Goal: Task Accomplishment & Management: Use online tool/utility

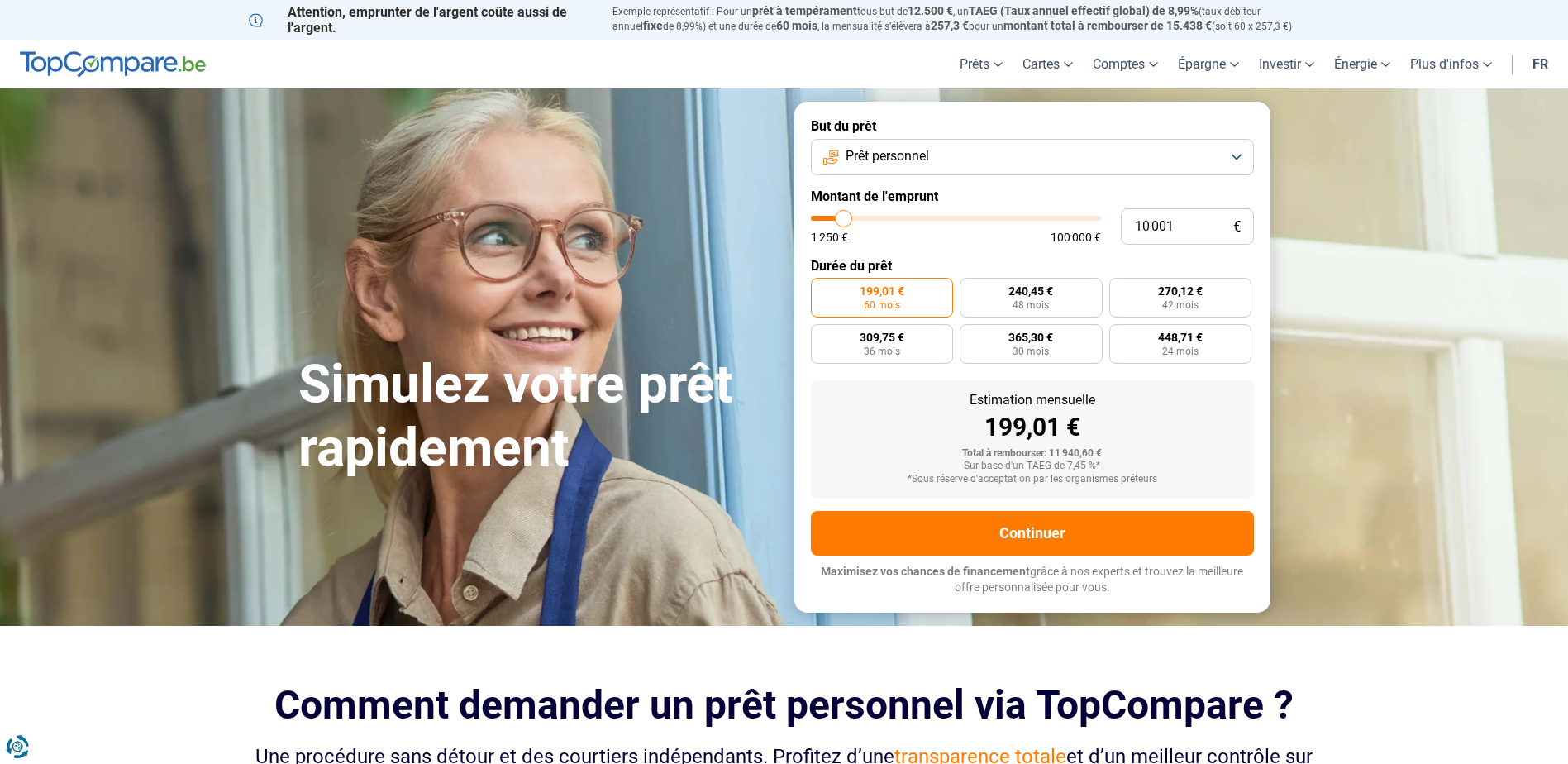
type input "13 000"
type input "13000"
type input "14 750"
type input "14750"
type input "15 750"
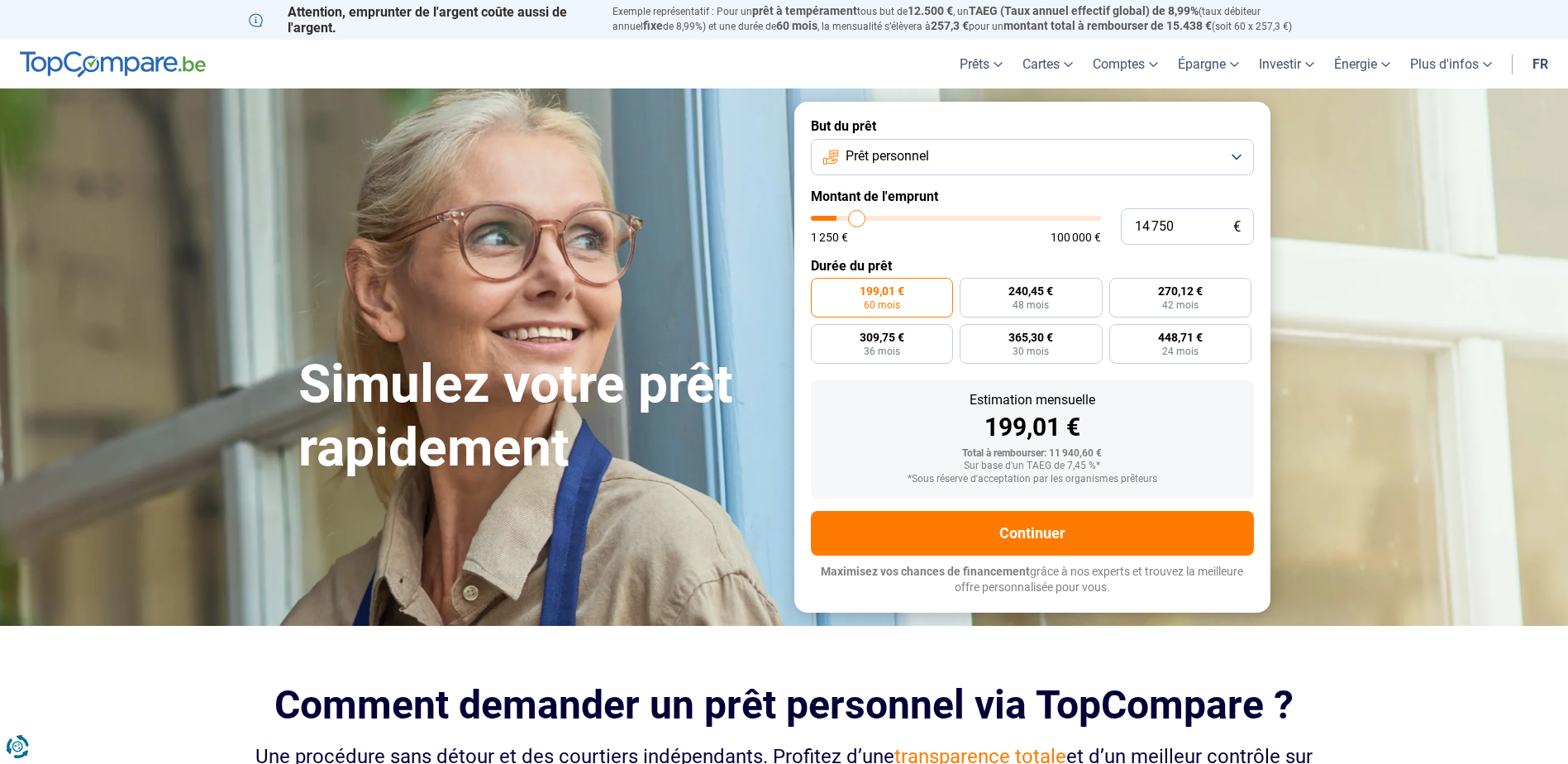
type input "15750"
type input "17 000"
type input "17000"
type input "17 750"
type input "17750"
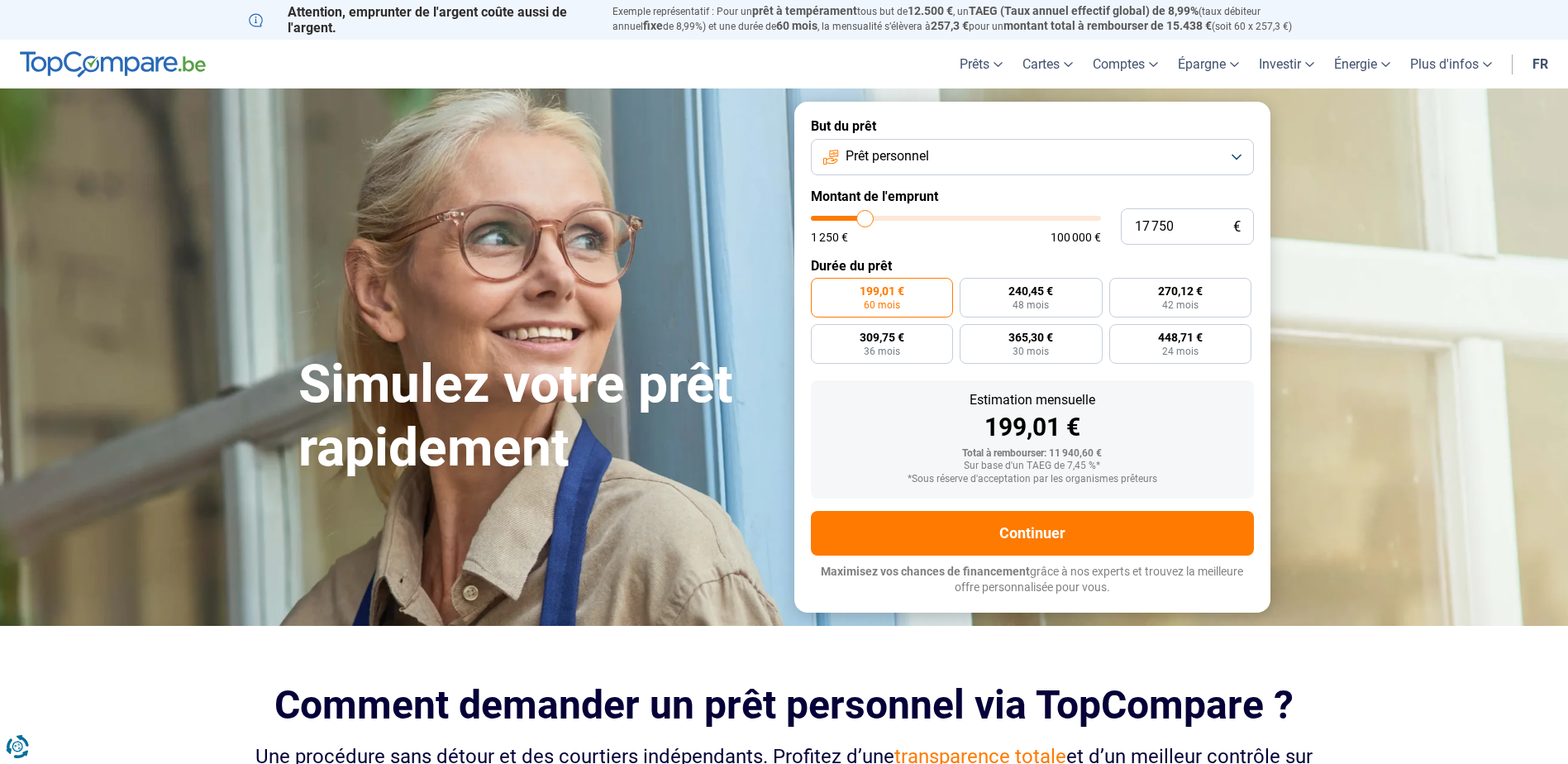
type input "18 750"
type input "18750"
type input "19 000"
type input "19000"
type input "20 000"
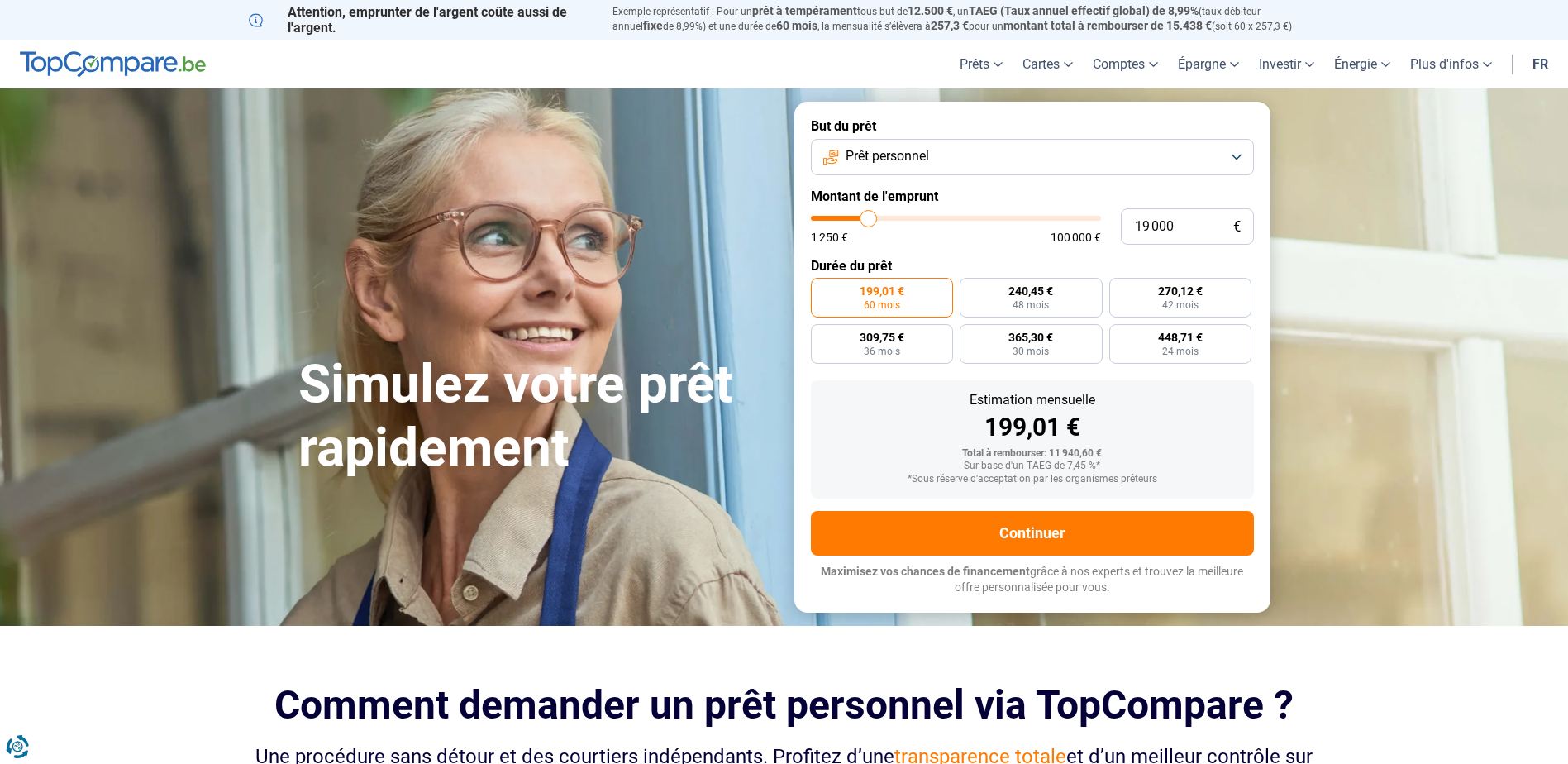
type input "20000"
type input "20 500"
type input "20500"
type input "20 750"
type input "20750"
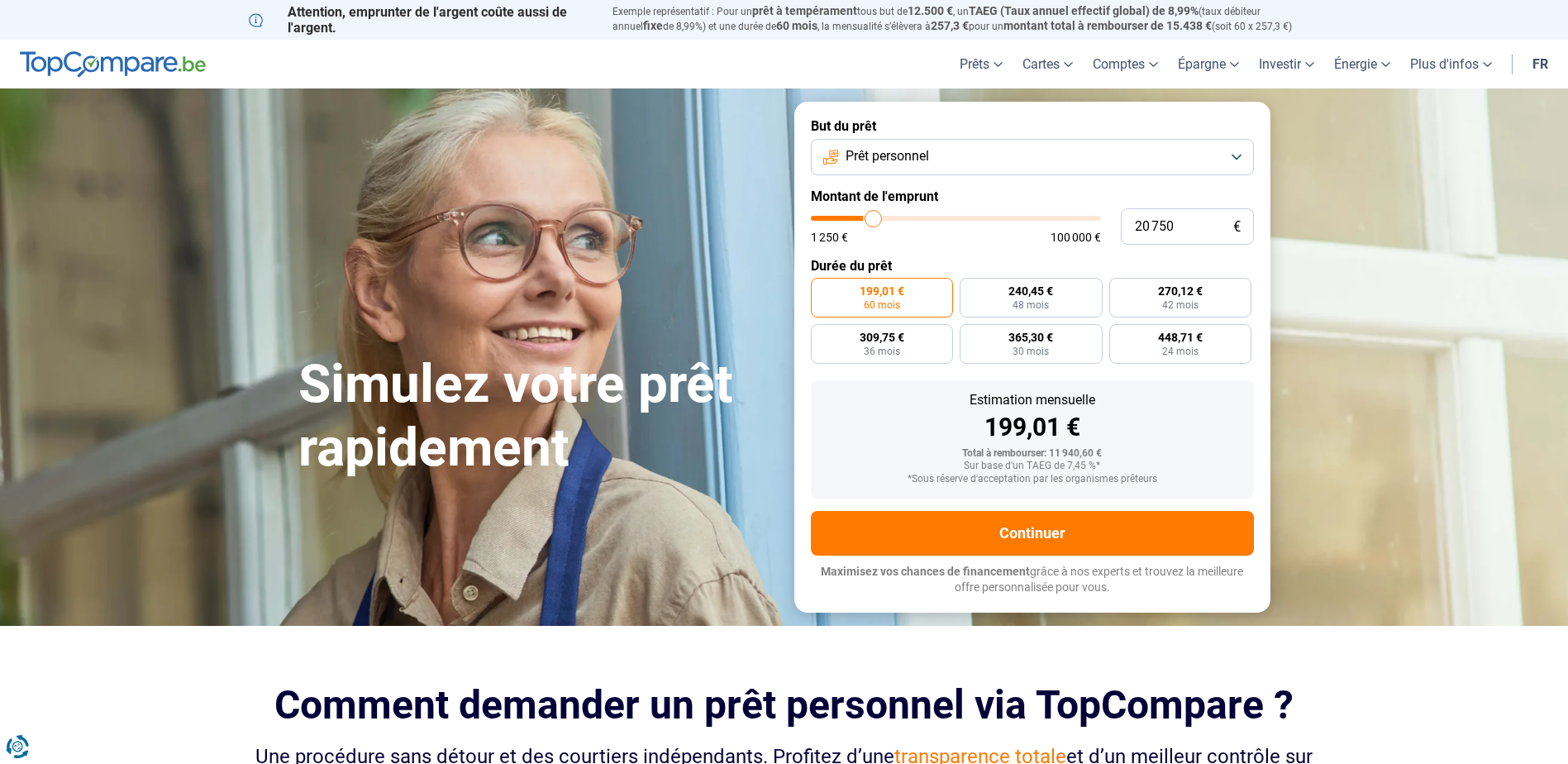
type input "21 250"
type input "21250"
type input "20 750"
type input "20750"
type input "20 250"
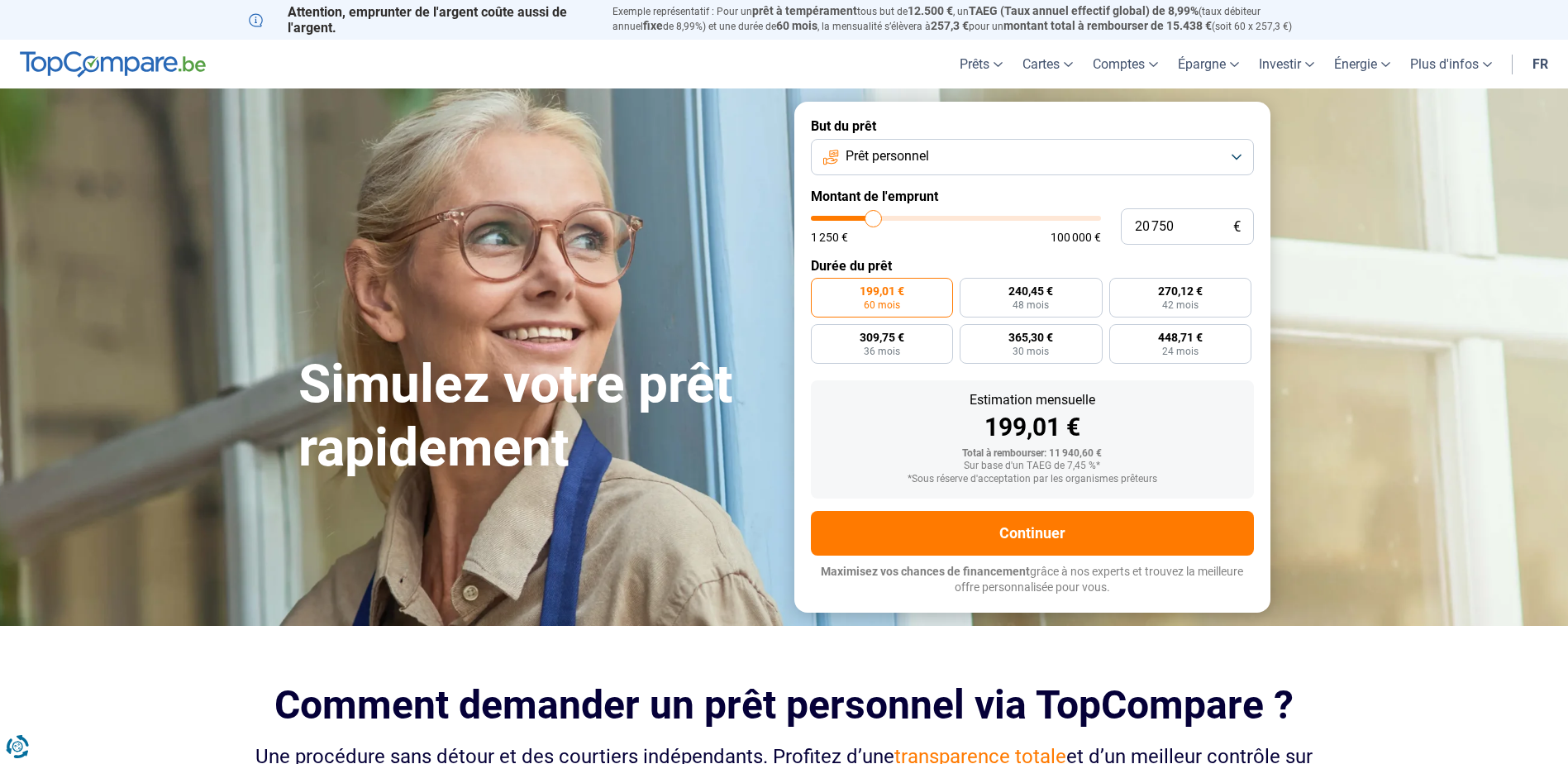
type input "20250"
type input "19 000"
type input "19000"
type input "17 000"
type input "17000"
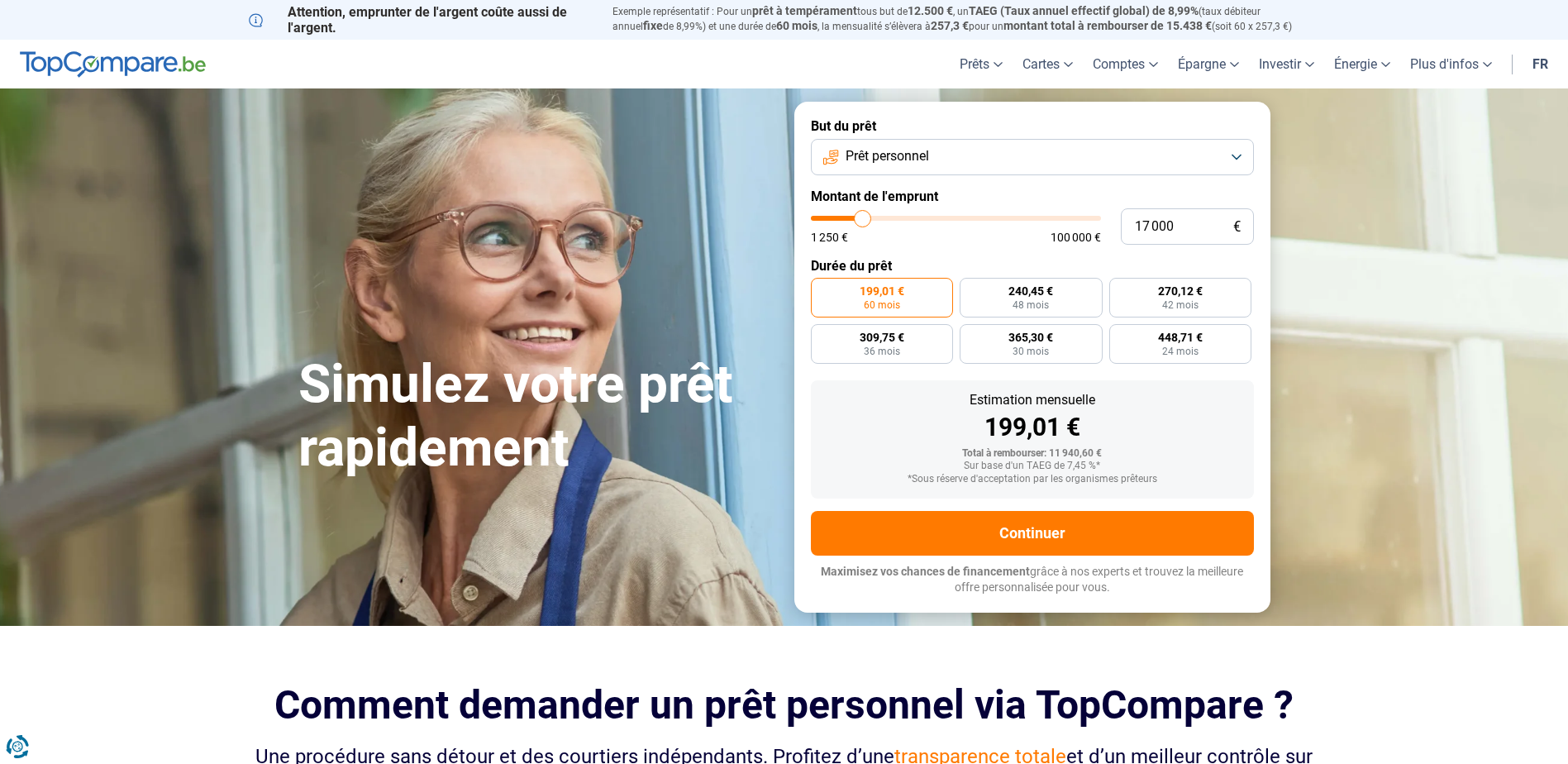
type input "15 750"
type input "15750"
type input "14 750"
type input "14750"
type input "13 250"
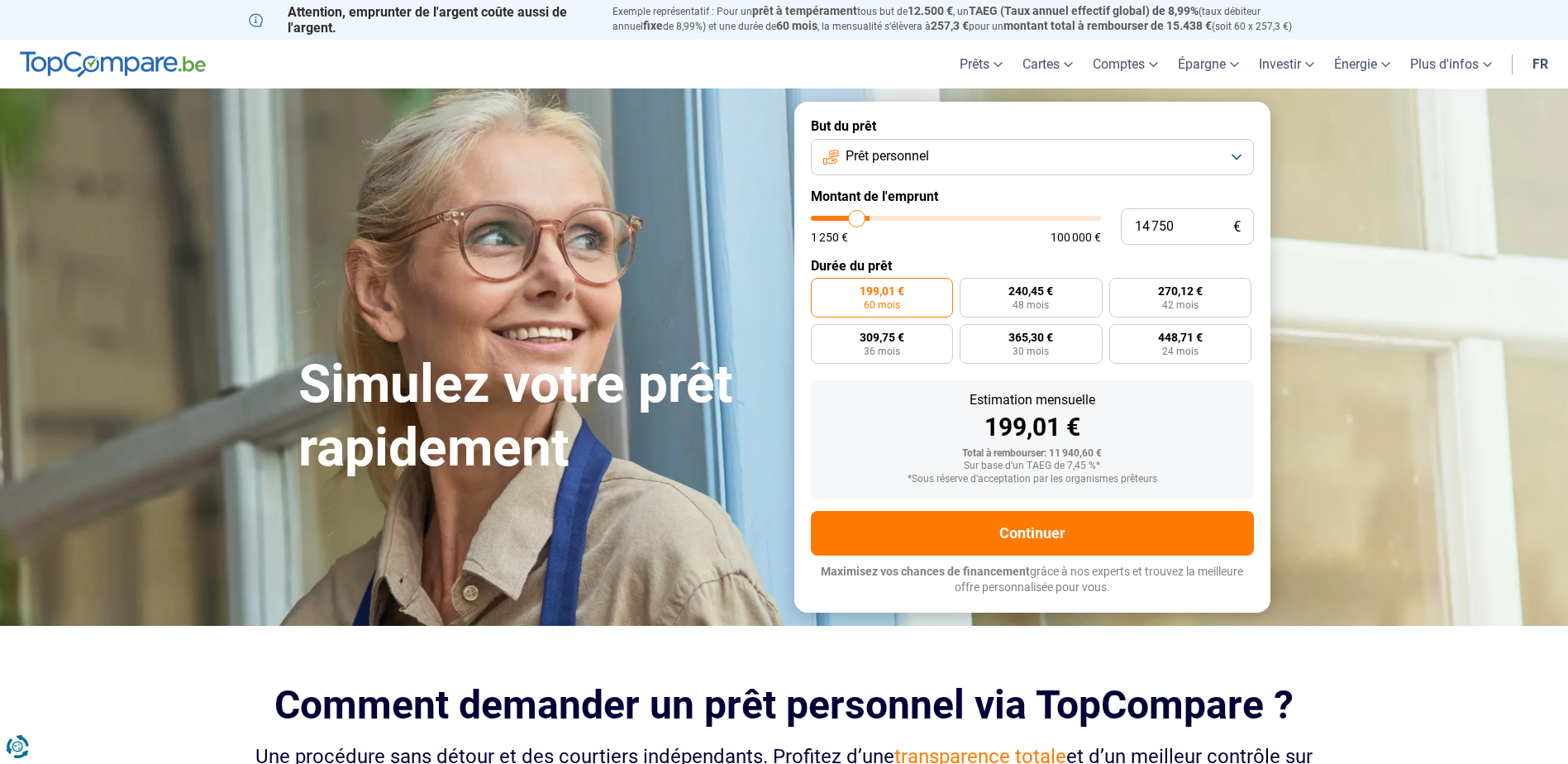
type input "13250"
type input "12 500"
type input "12500"
type input "11 500"
type input "11500"
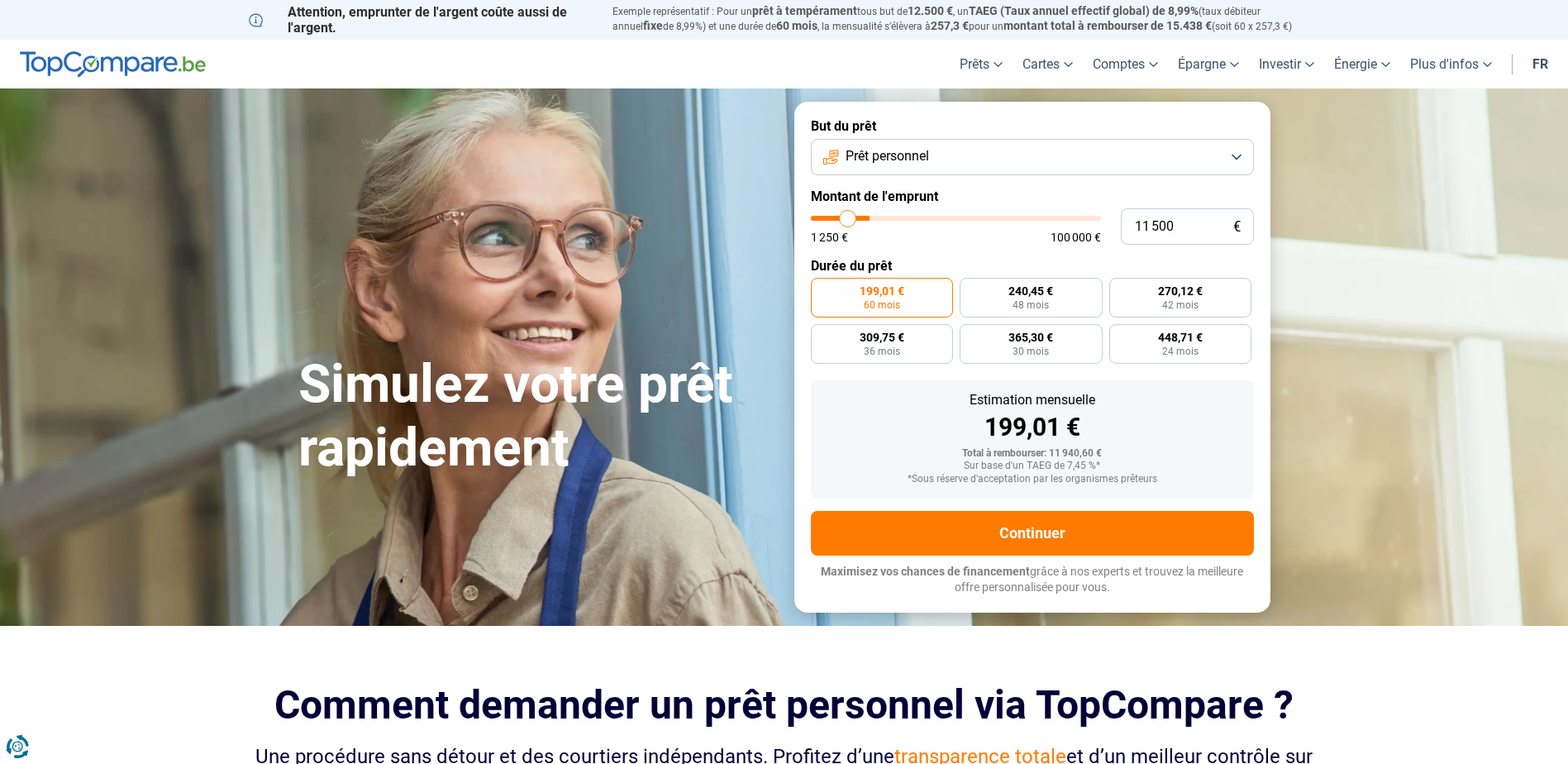
type input "11 000"
type input "11000"
type input "9 750"
type input "9750"
type input "9 000"
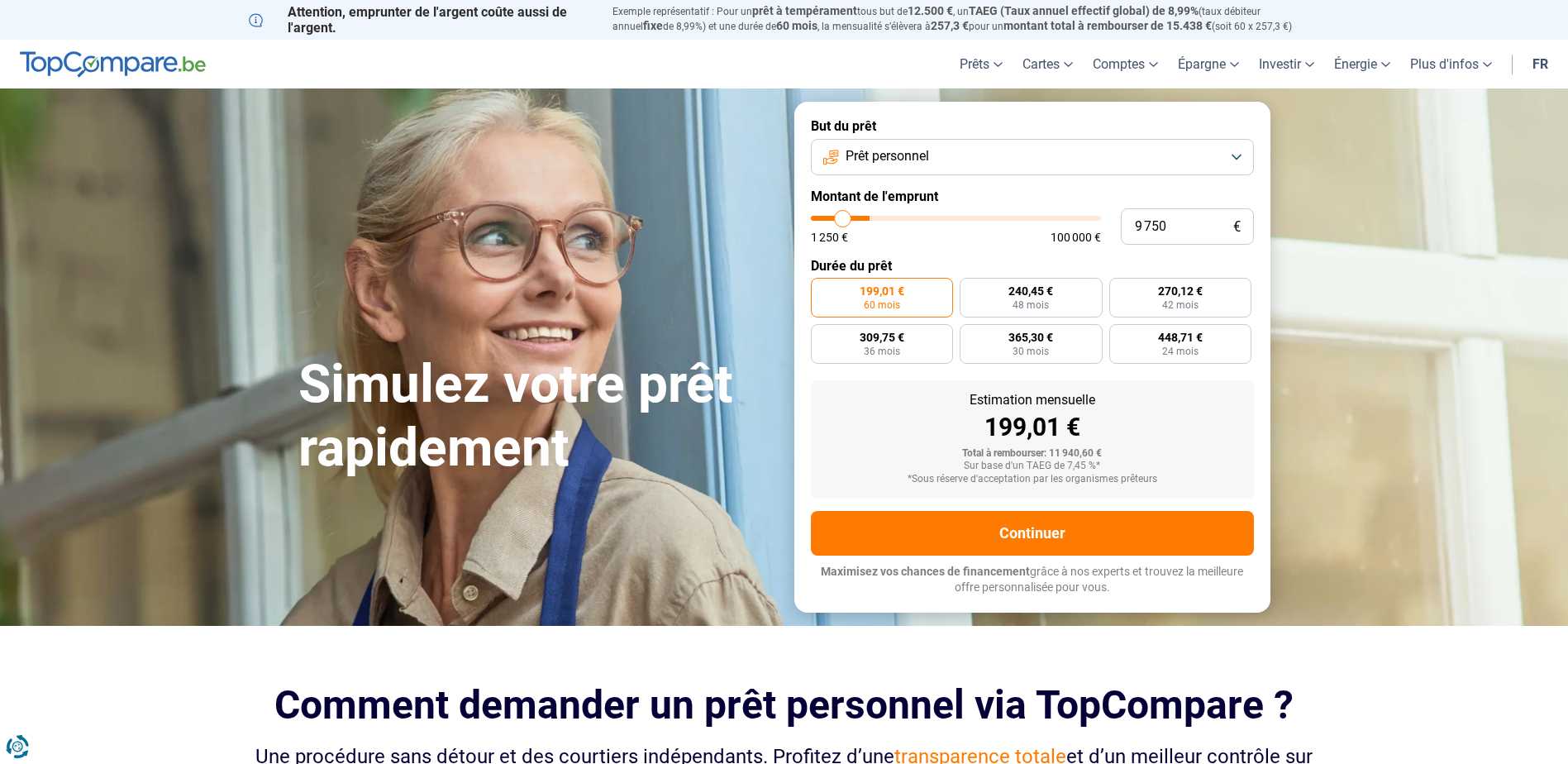
type input "9000"
type input "8 500"
type input "8500"
type input "8 000"
type input "8000"
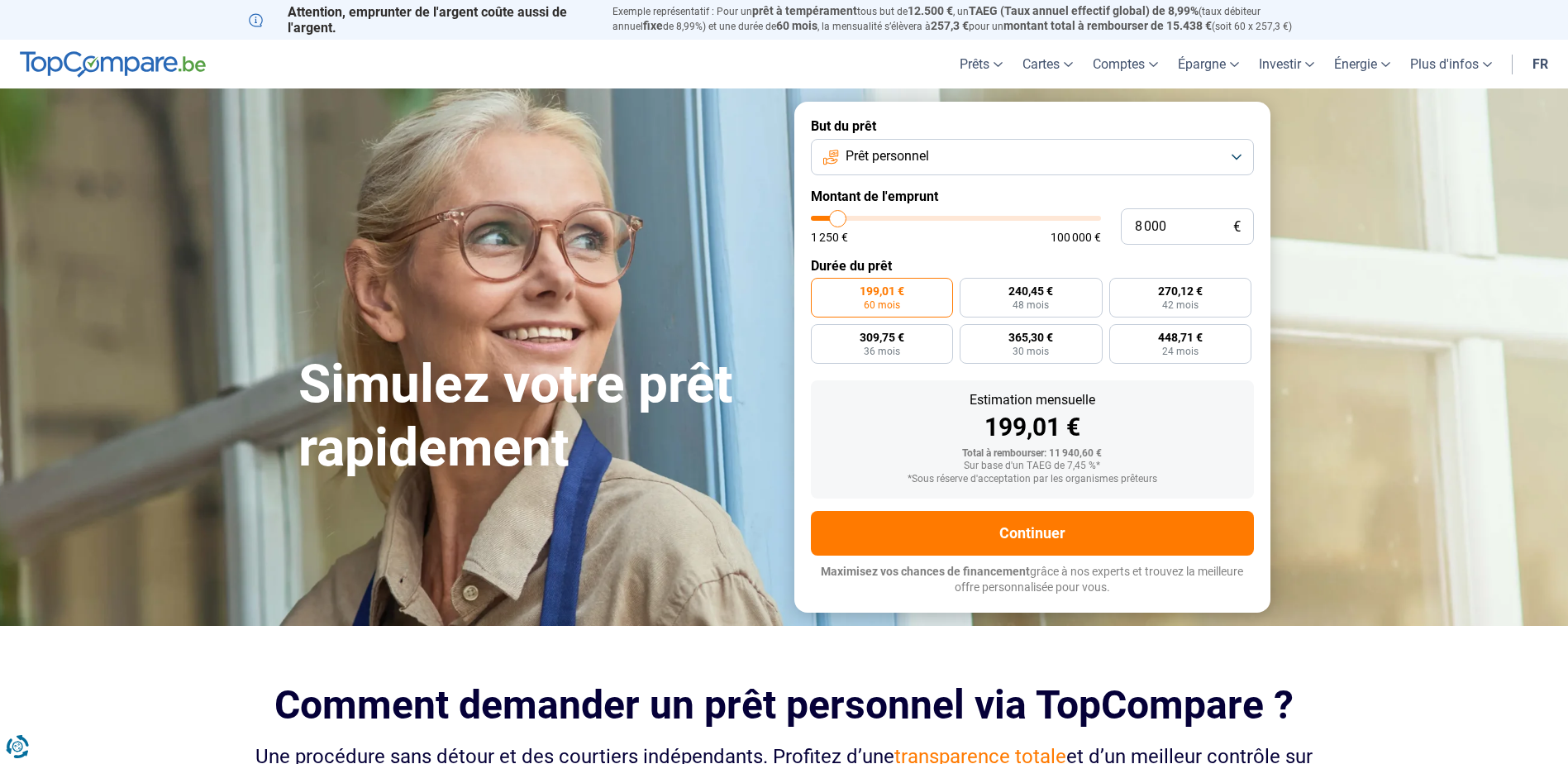
type input "7 500"
type input "7500"
type input "7 250"
type input "7250"
type input "7 000"
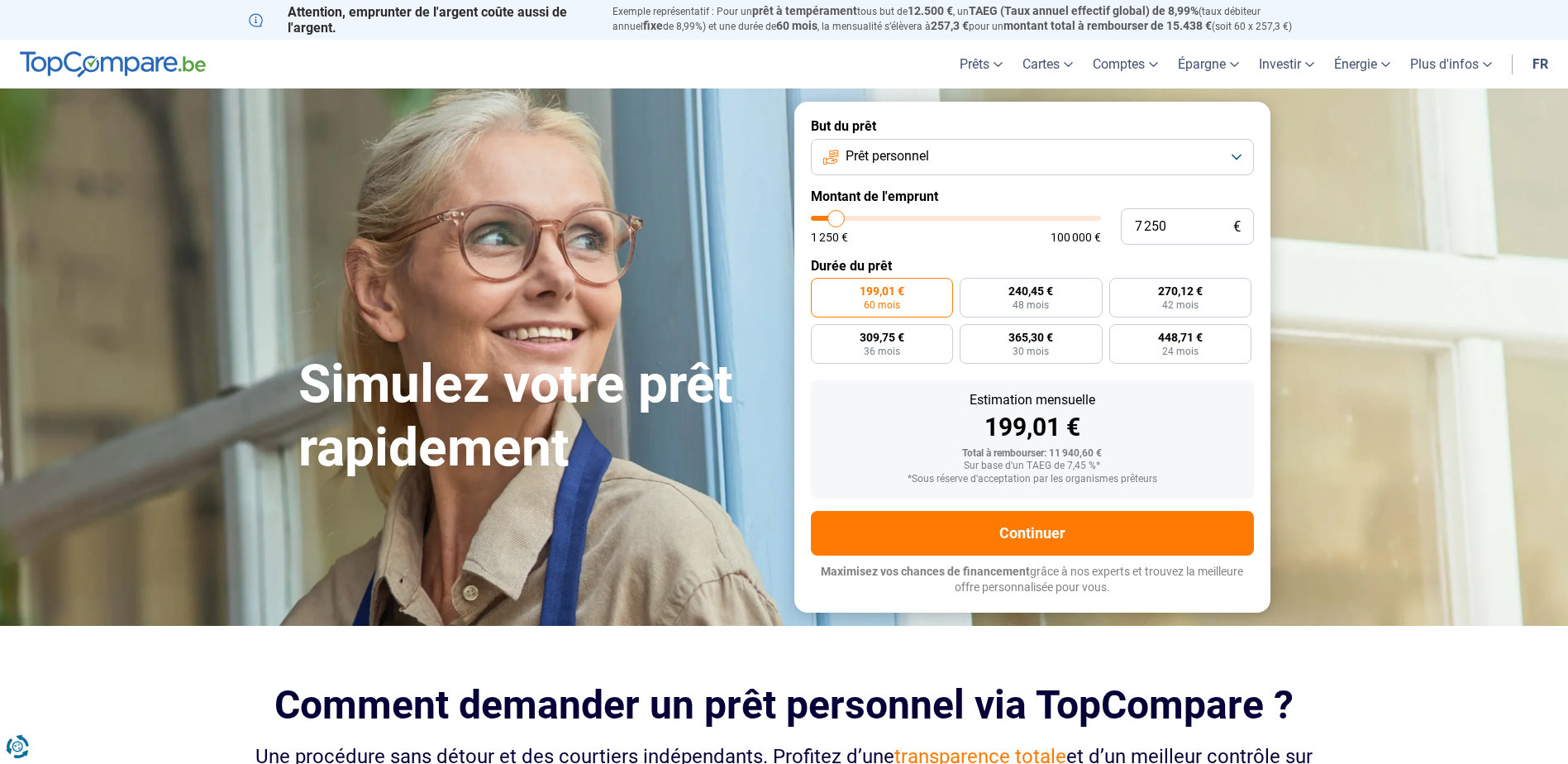
type input "7000"
type input "6 750"
type input "6750"
type input "6 500"
type input "6500"
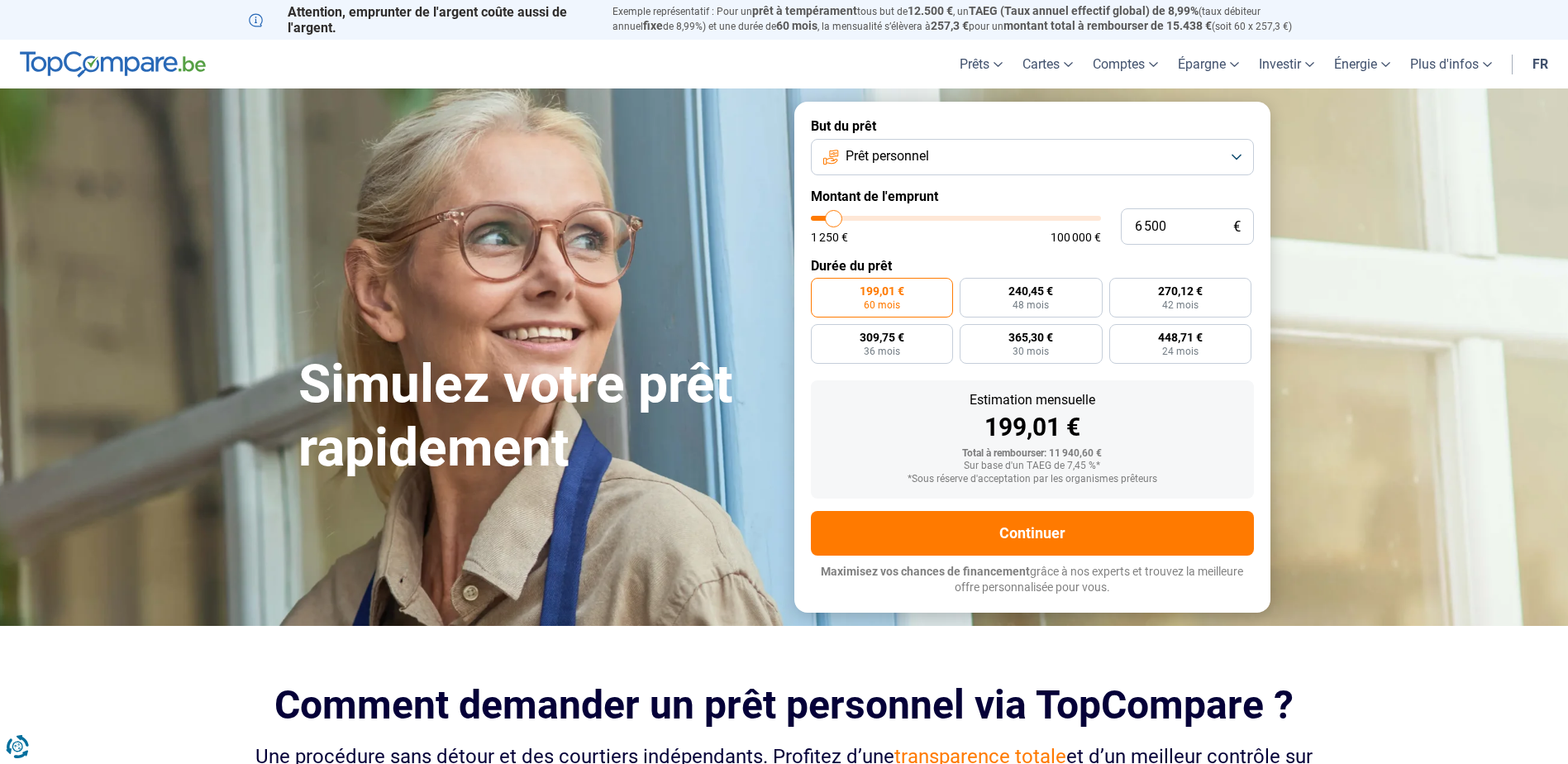
type input "6 000"
type input "6000"
type input "5 750"
type input "5750"
type input "5 500"
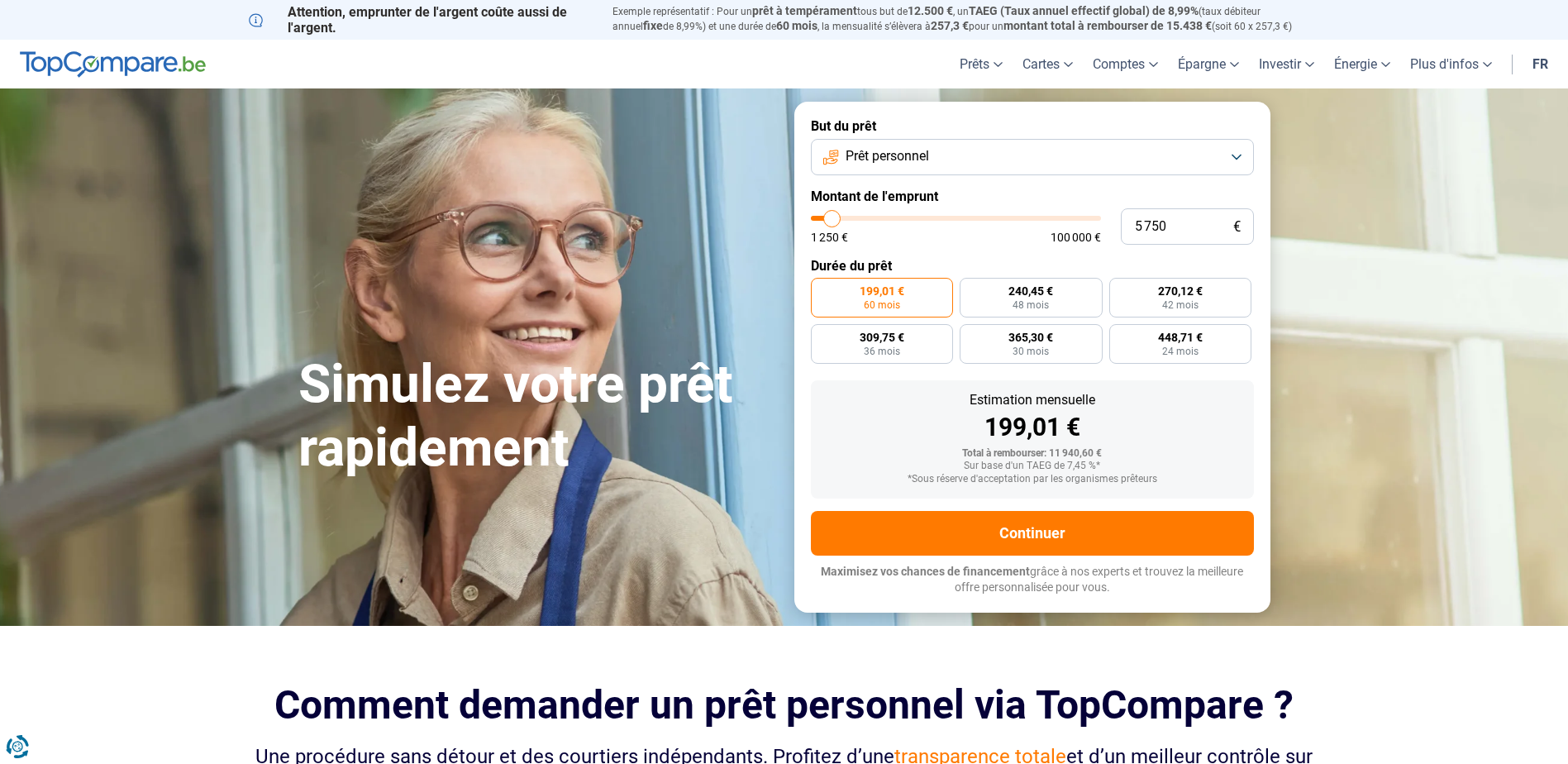
type input "5500"
type input "5 000"
type input "5000"
type input "4 500"
type input "4500"
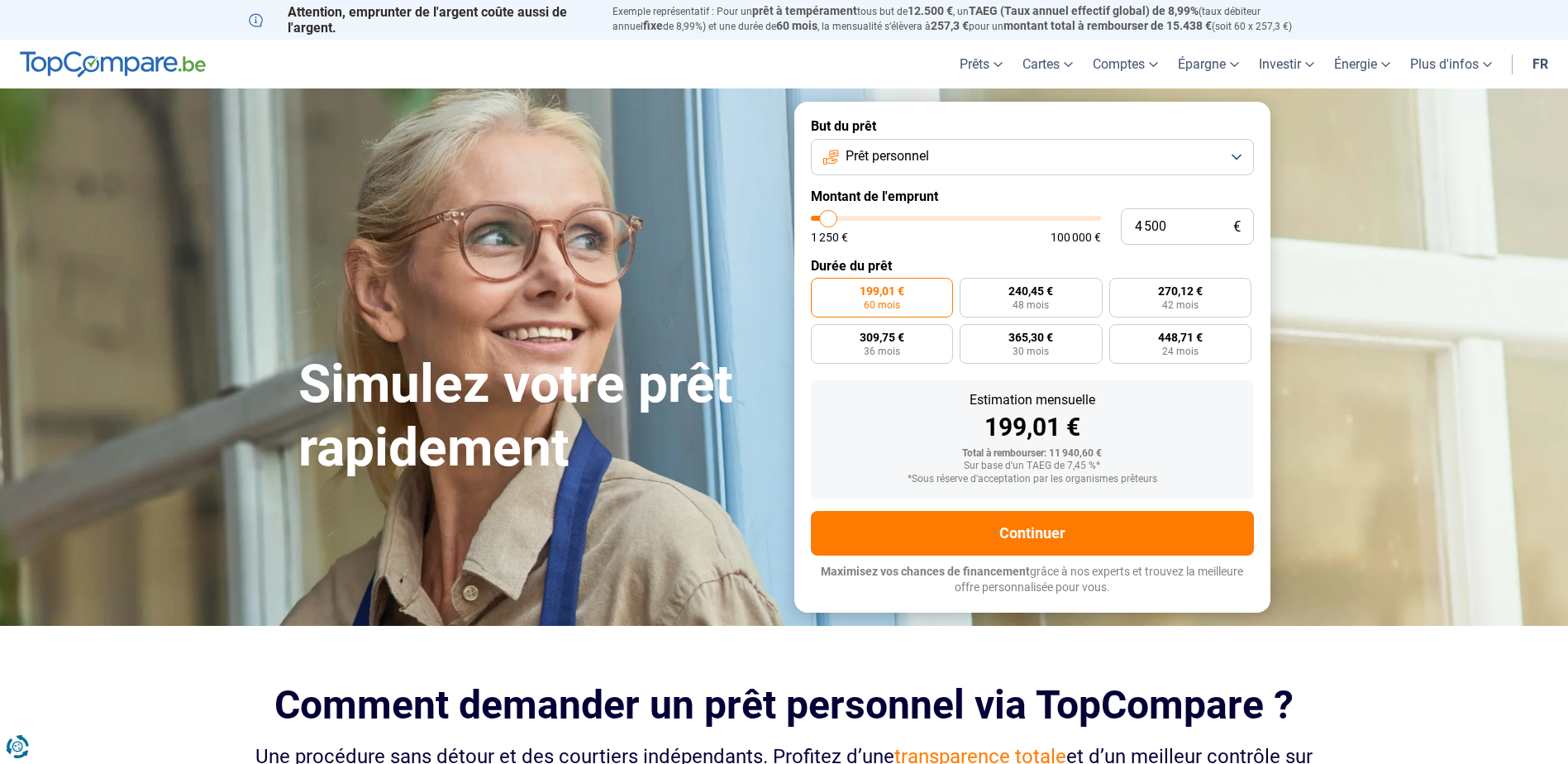
type input "4 000"
type input "4000"
type input "3 750"
type input "3750"
type input "3 500"
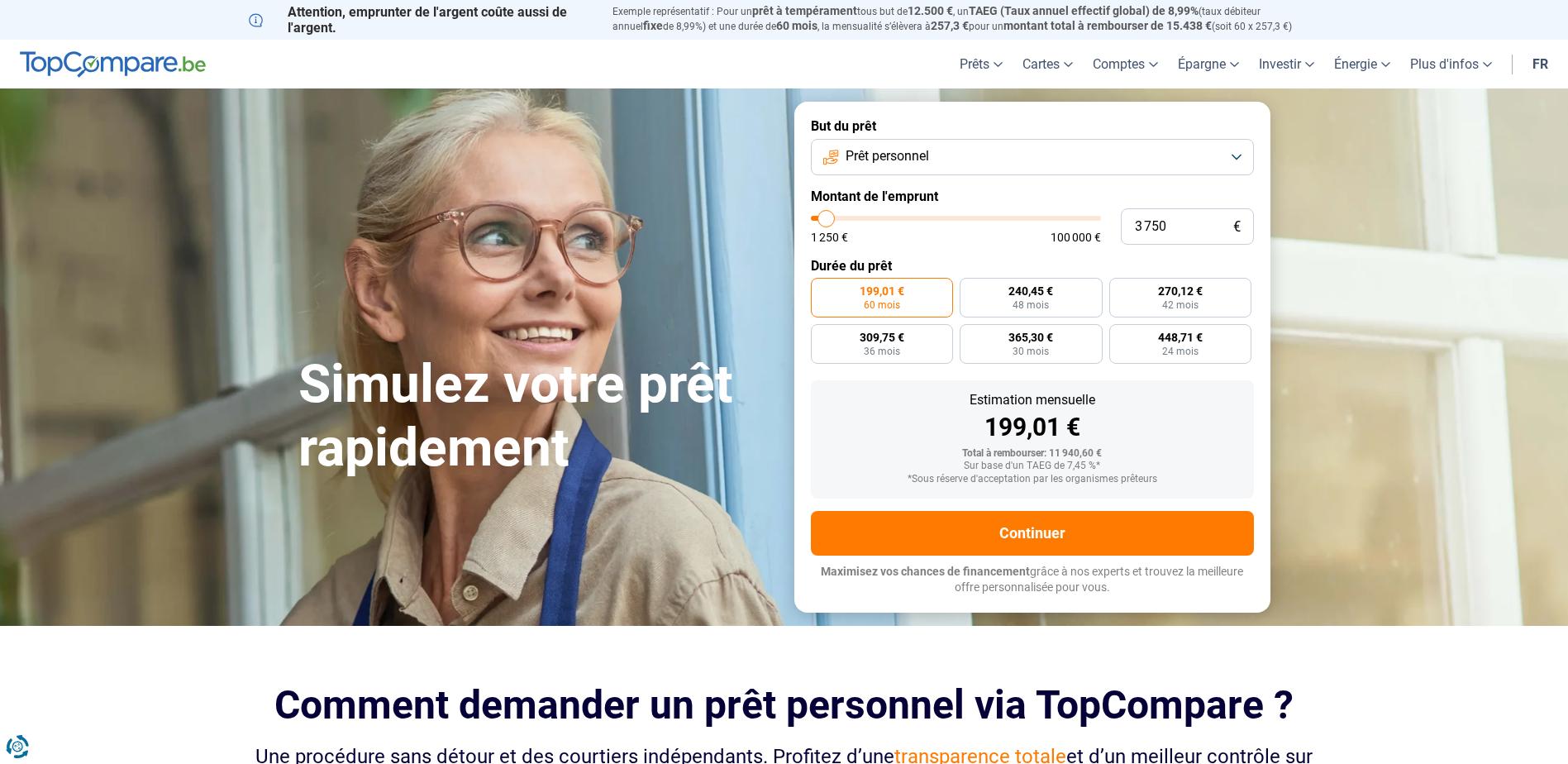
type input "3500"
type input "3 000"
type input "3000"
type input "2 500"
type input "2500"
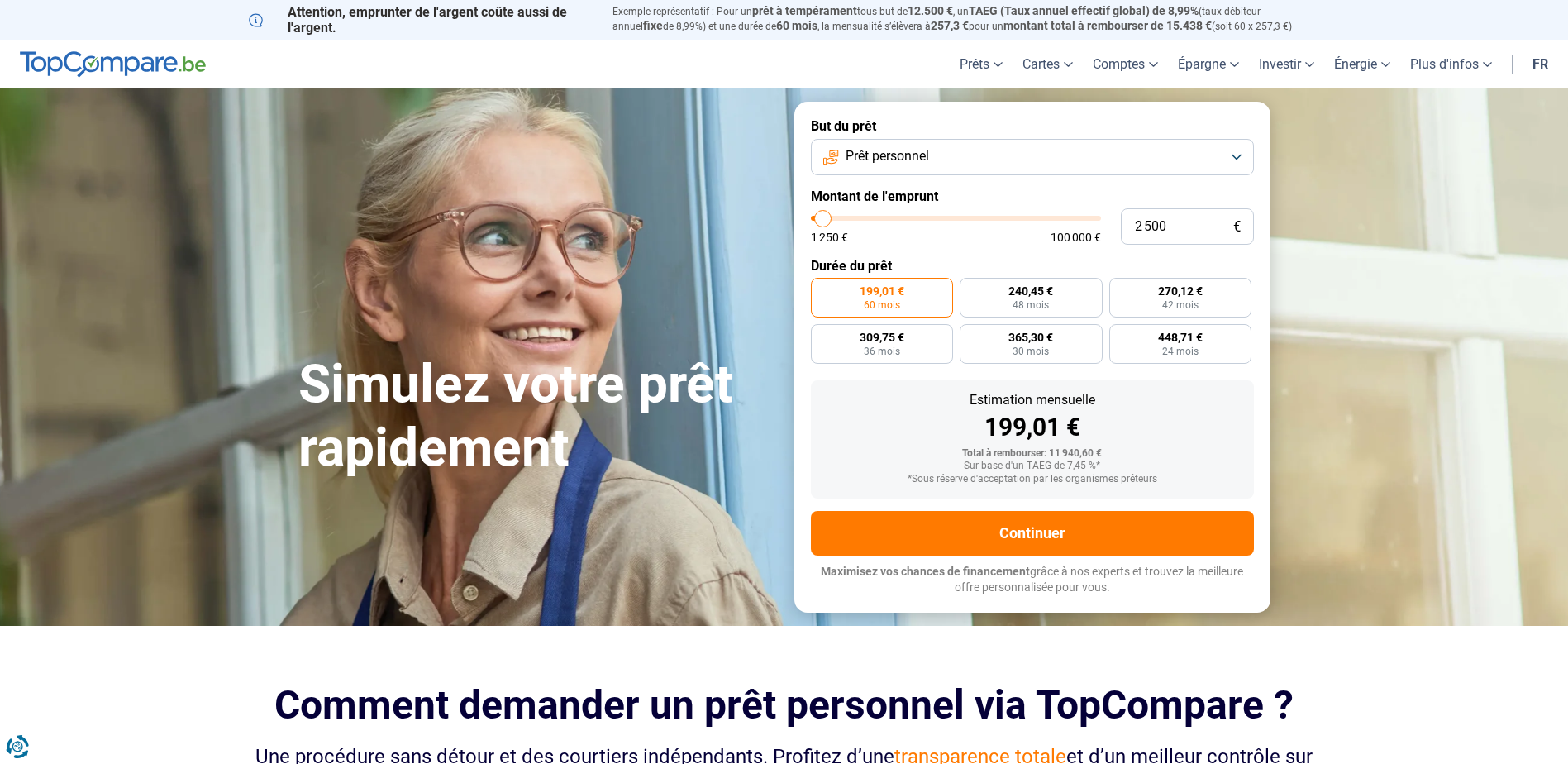
type input "2 250"
type input "2250"
type input "1 500"
type input "1500"
type input "1 250"
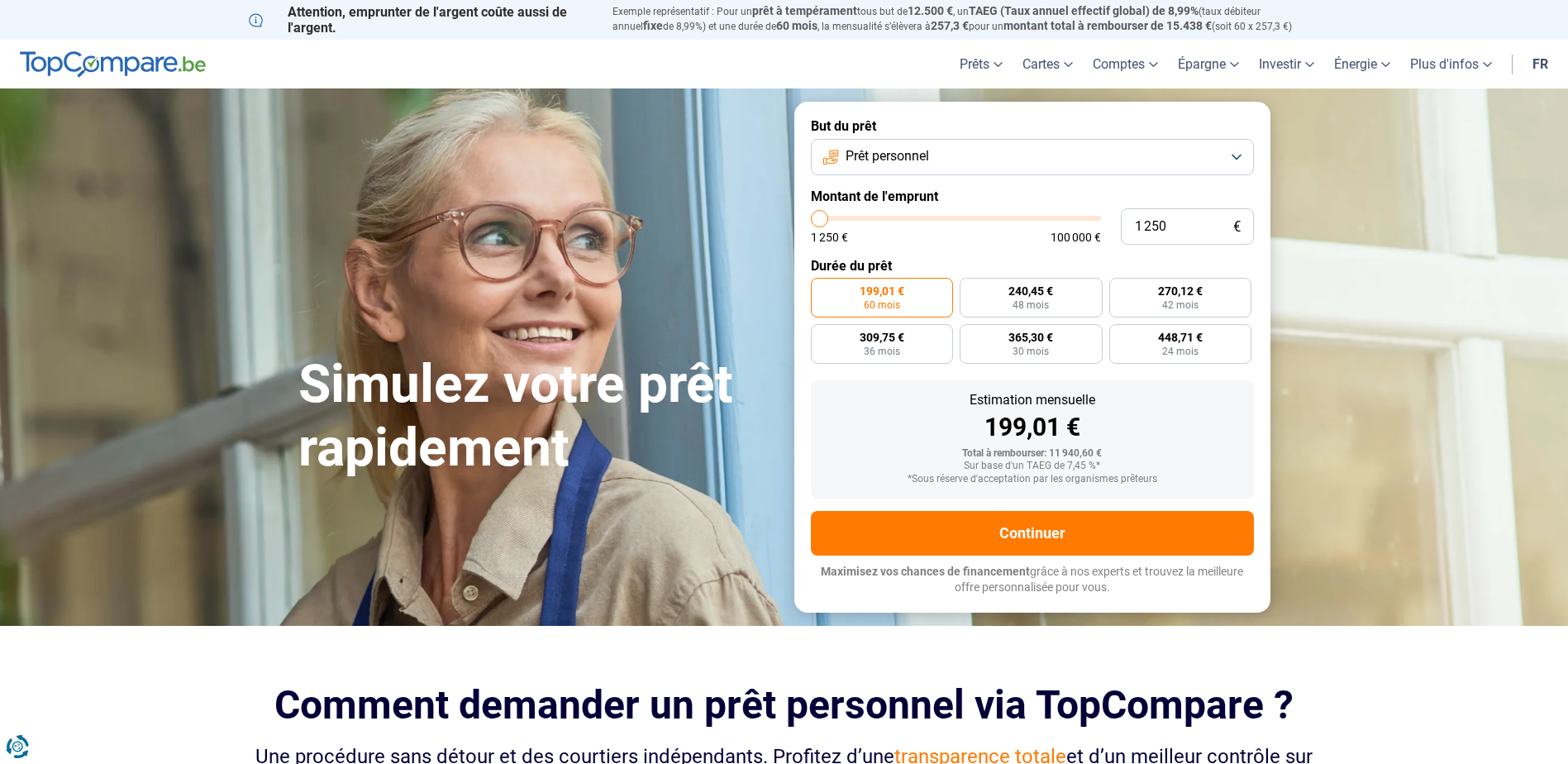
drag, startPoint x: 851, startPoint y: 218, endPoint x: 811, endPoint y: 226, distance: 40.8
type input "1250"
click at [811, 221] on input "range" at bounding box center [956, 217] width 290 height 5
radio input "true"
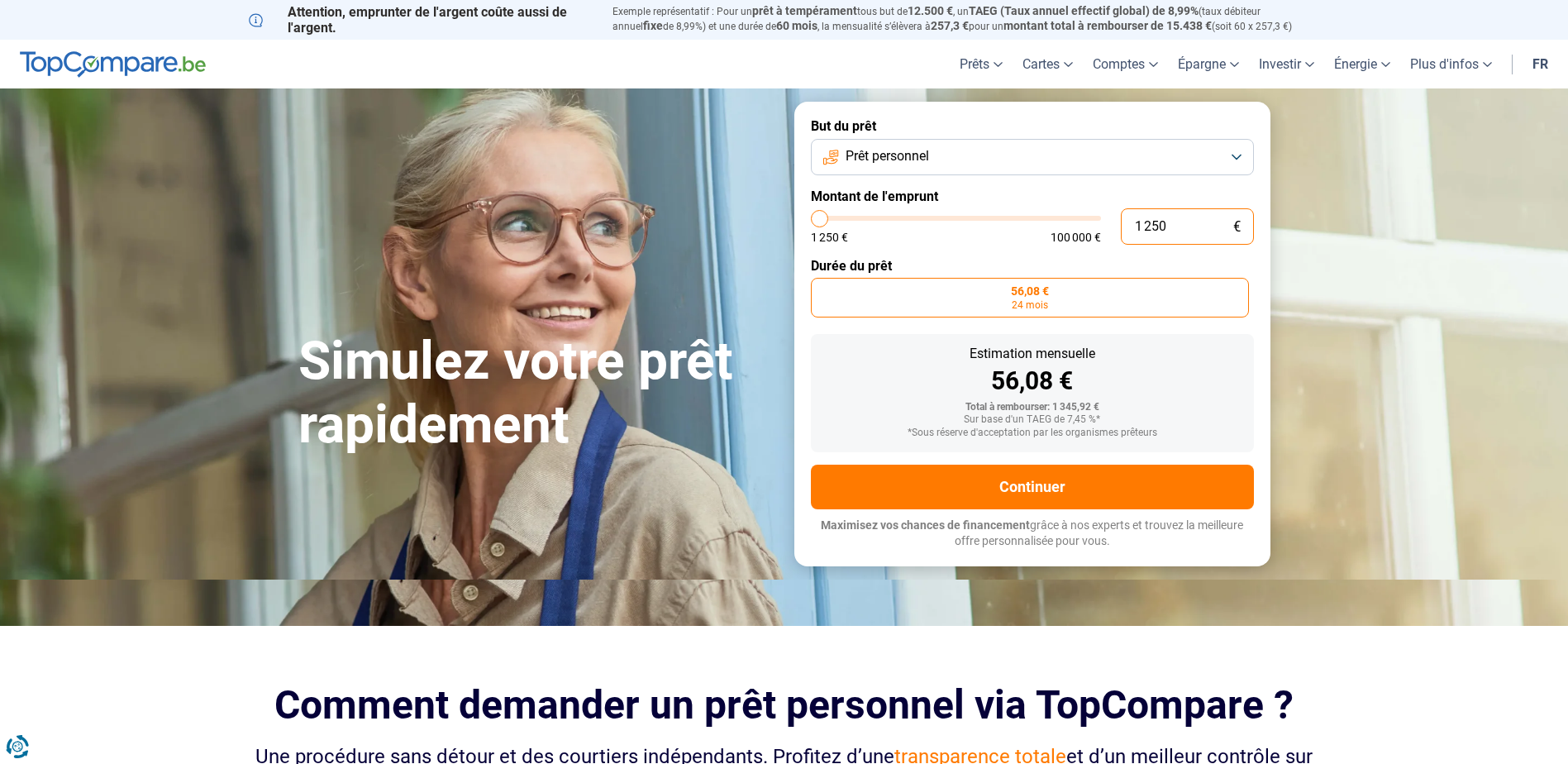
drag, startPoint x: 1173, startPoint y: 227, endPoint x: 1014, endPoint y: 219, distance: 159.2
click at [1014, 219] on div "1 250 € 1 250 € 100 000 €" at bounding box center [1032, 227] width 443 height 37
type input "5"
type input "1250"
type input "50"
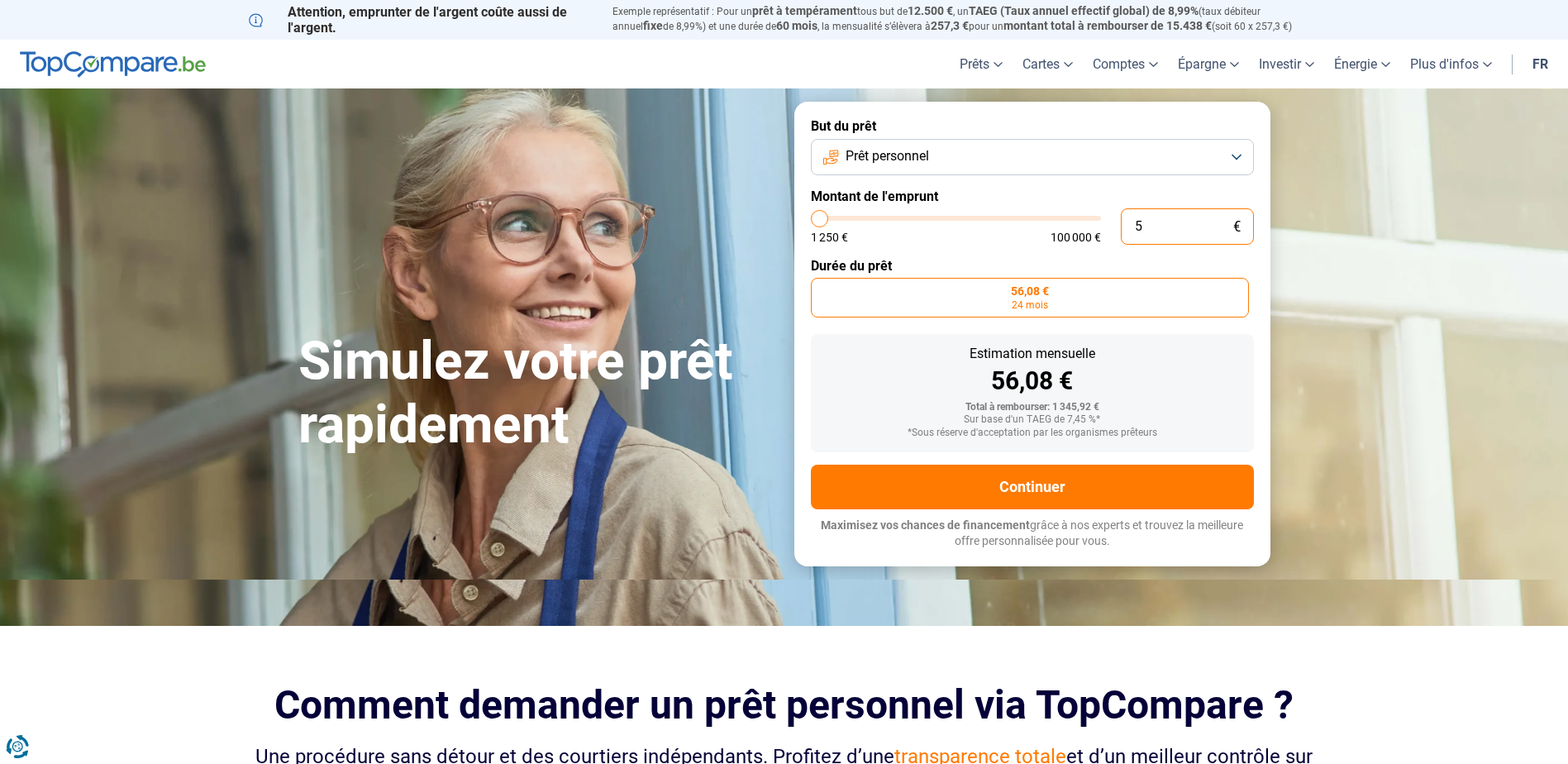
type input "1250"
type input "500"
type input "1250"
type input "5 000"
type input "5000"
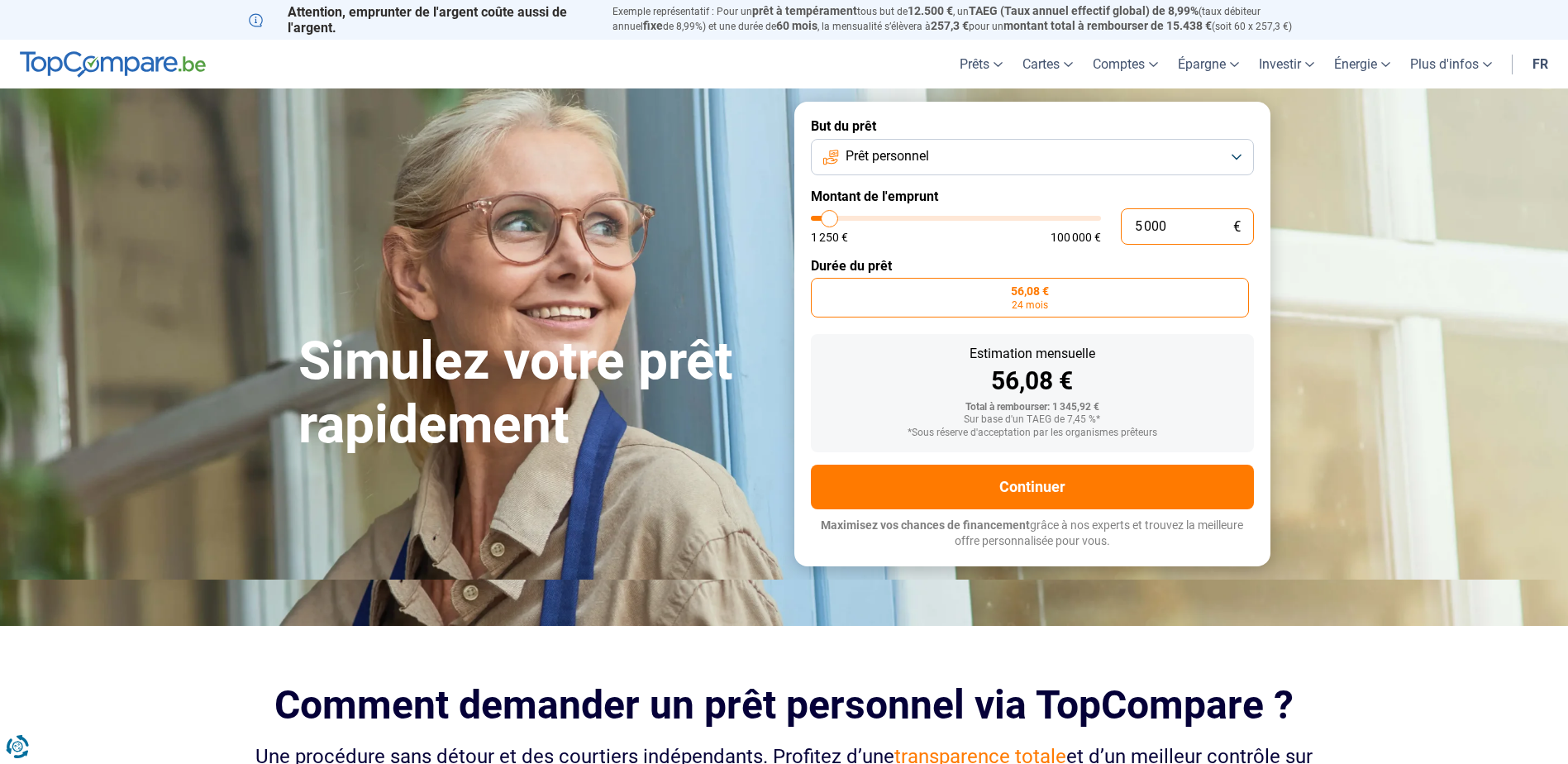
radio input "false"
type input "5 000"
click at [1209, 358] on div "Estimation mensuelle" at bounding box center [1031, 354] width 416 height 14
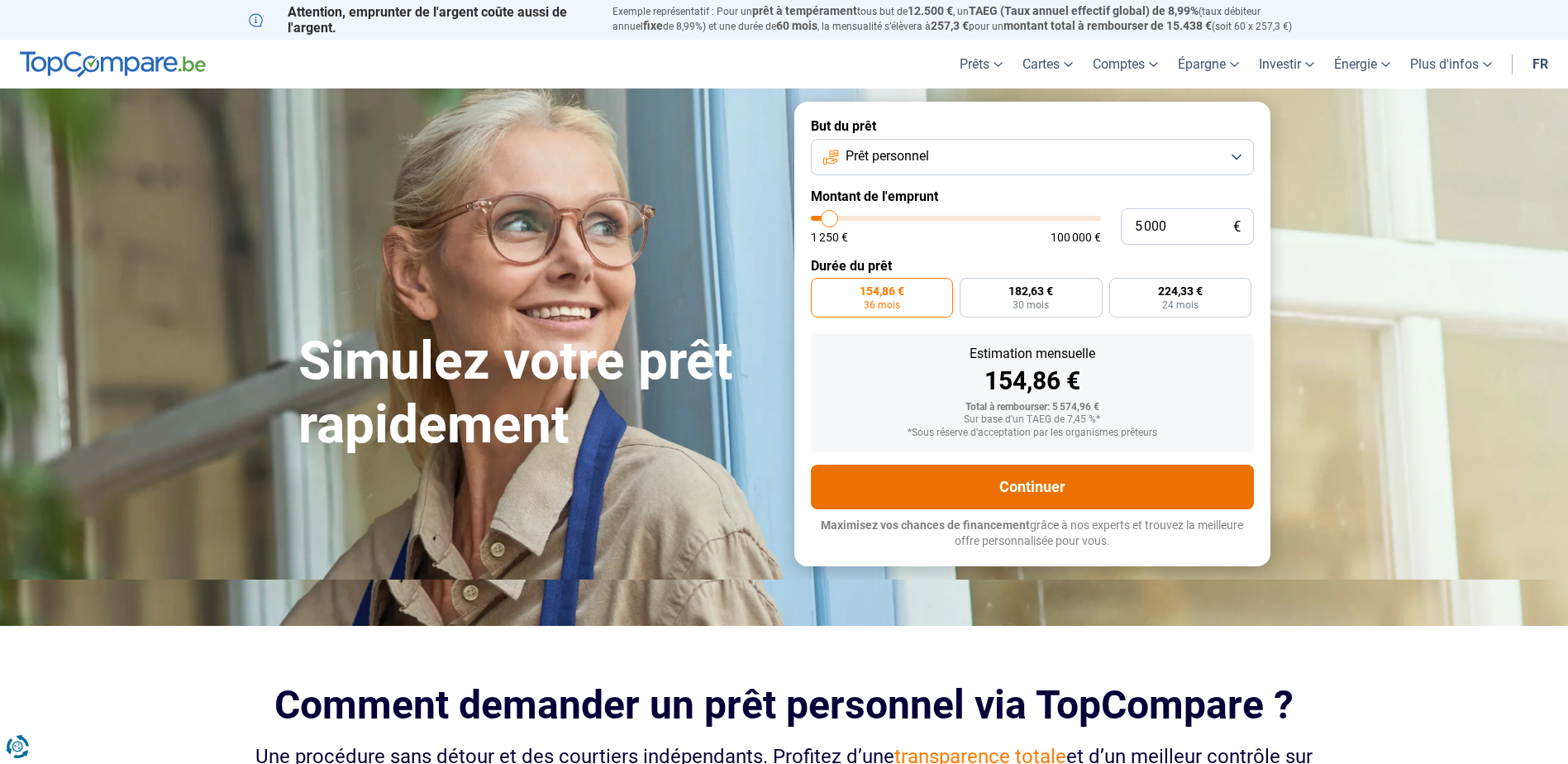
click at [1050, 485] on button "Continuer" at bounding box center [1032, 487] width 443 height 44
